Goal: Information Seeking & Learning: Learn about a topic

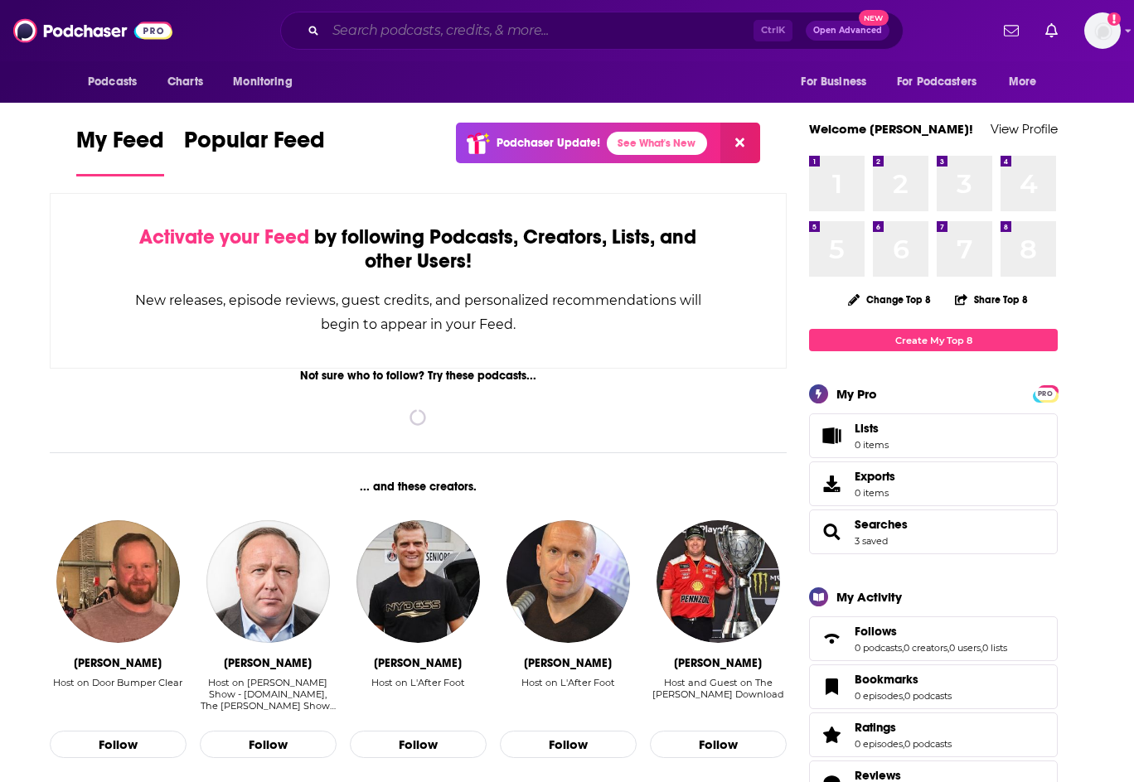
click at [352, 33] on input "Search podcasts, credits, & more..." at bounding box center [540, 30] width 428 height 27
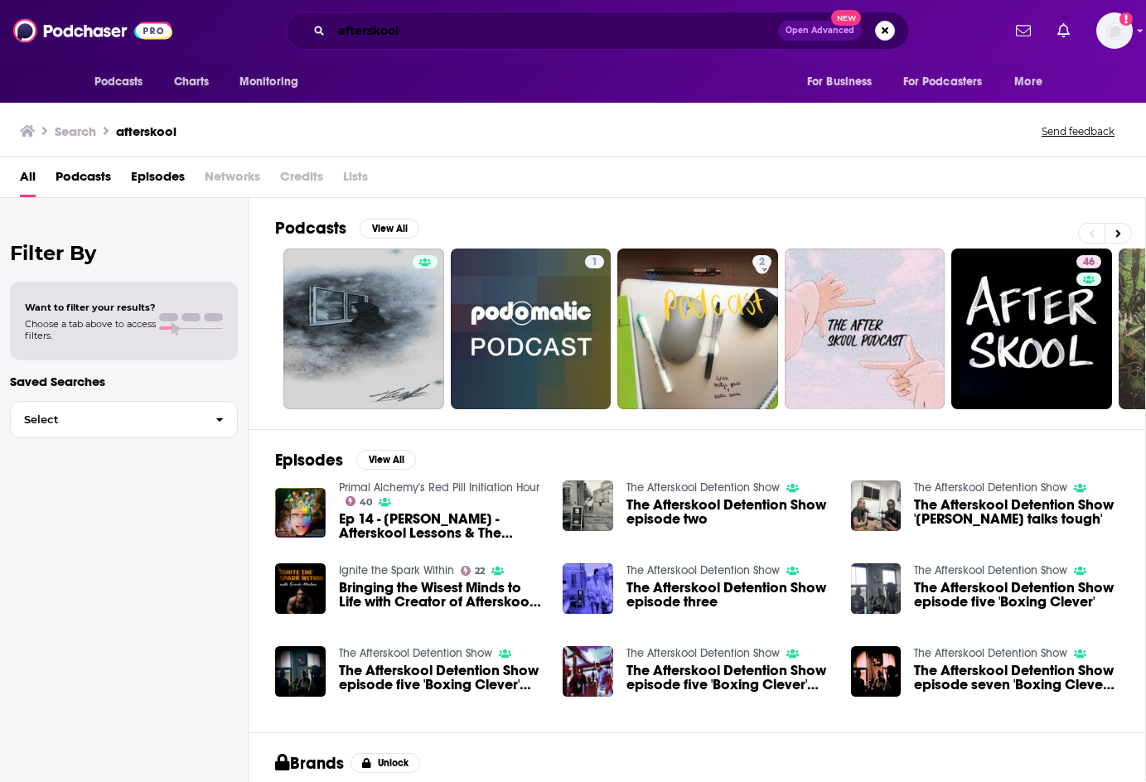
click at [371, 32] on input "afterskool" at bounding box center [555, 30] width 447 height 27
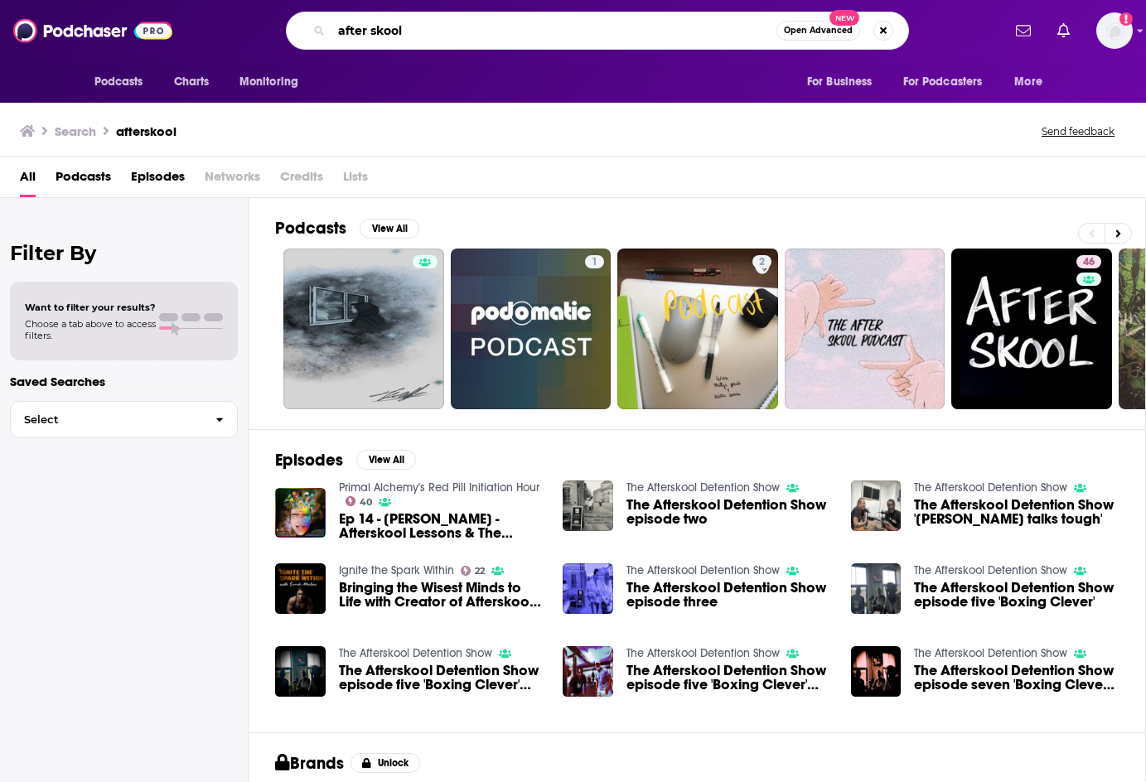
type input "after skool"
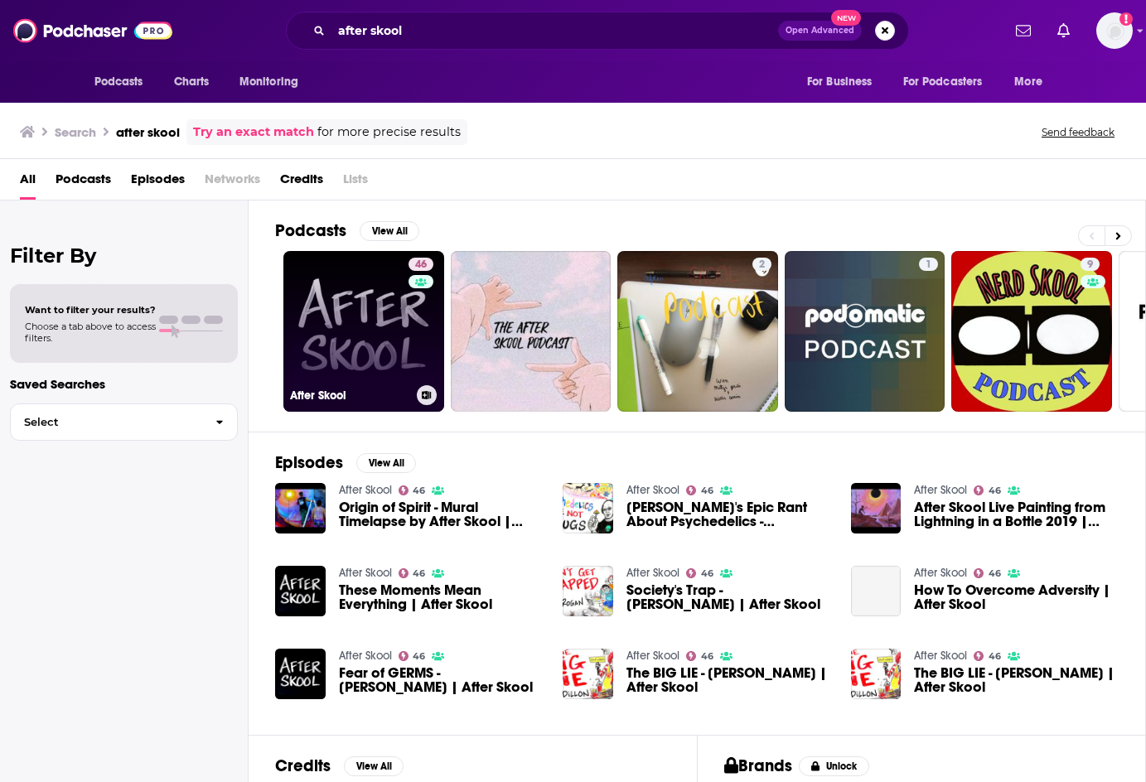
click at [380, 284] on link "46 After Skool" at bounding box center [363, 331] width 161 height 161
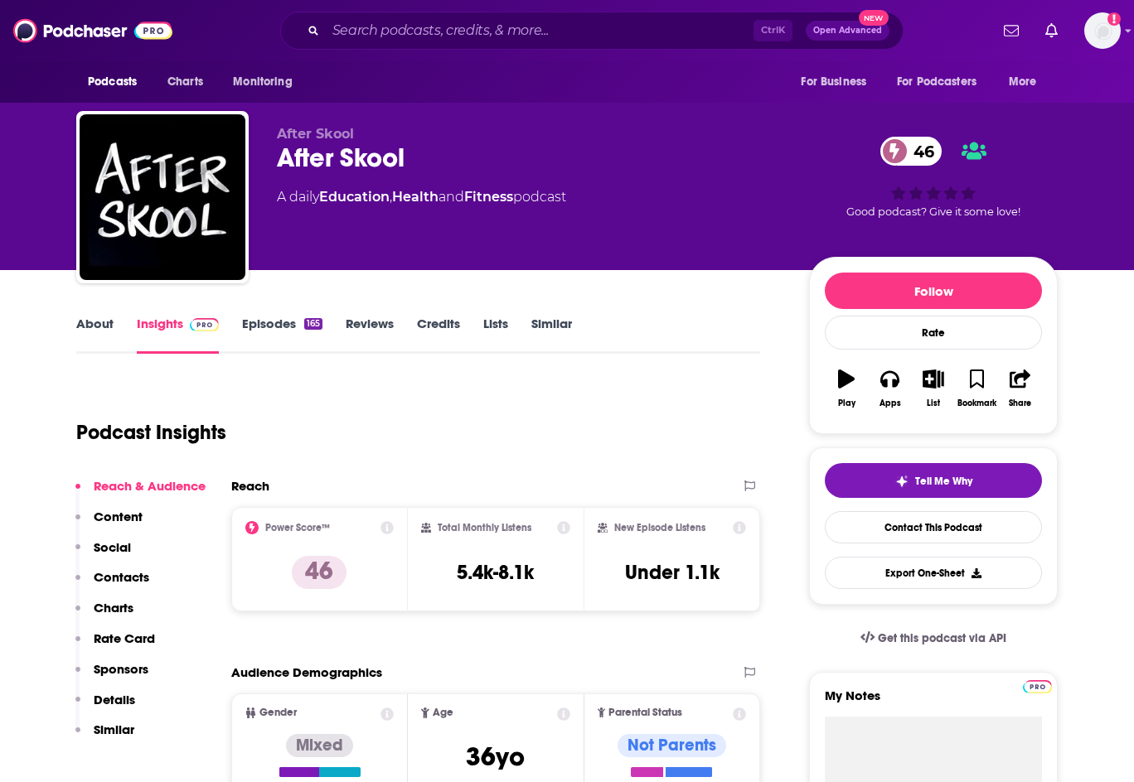
click at [82, 319] on link "About" at bounding box center [94, 335] width 37 height 38
